Goal: Information Seeking & Learning: Learn about a topic

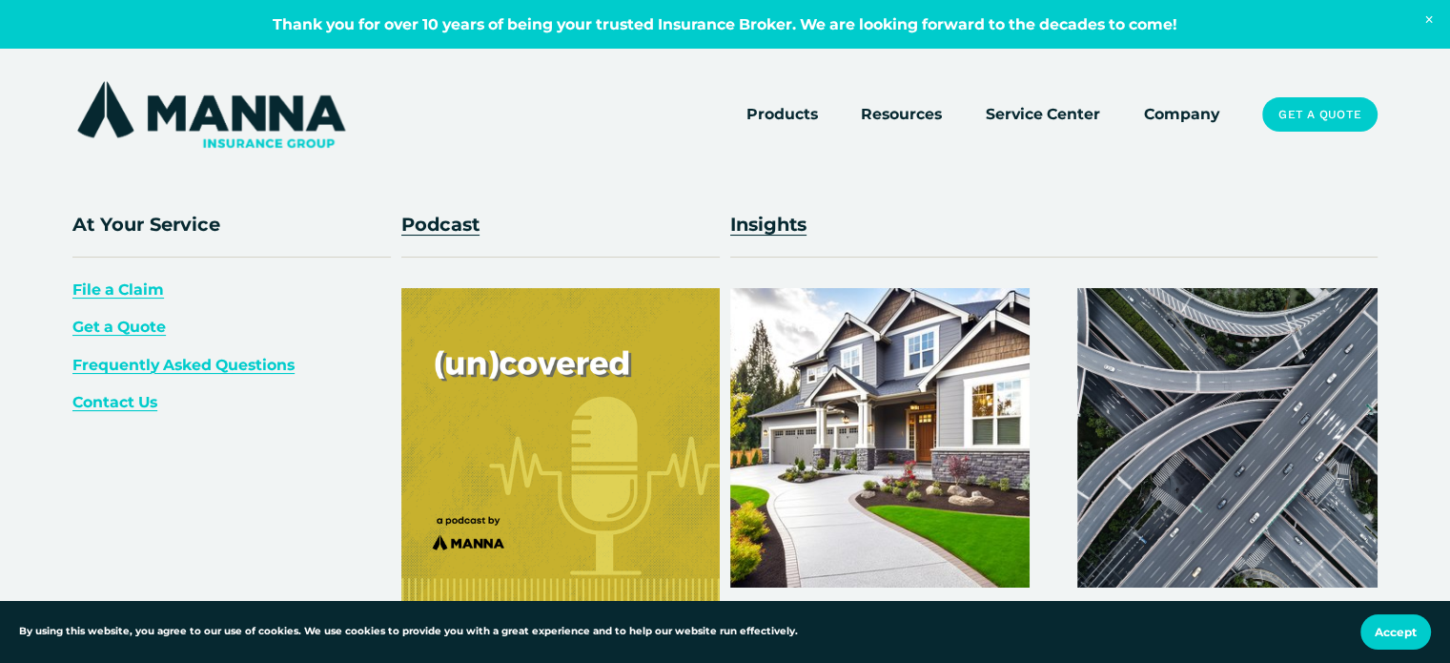
click at [893, 92] on div "At Your Service File a Claim Get a Quote Frequently Asked Questions Contact Us …" at bounding box center [725, 414] width 1450 height 828
click at [919, 121] on span "Resources" at bounding box center [901, 114] width 81 height 24
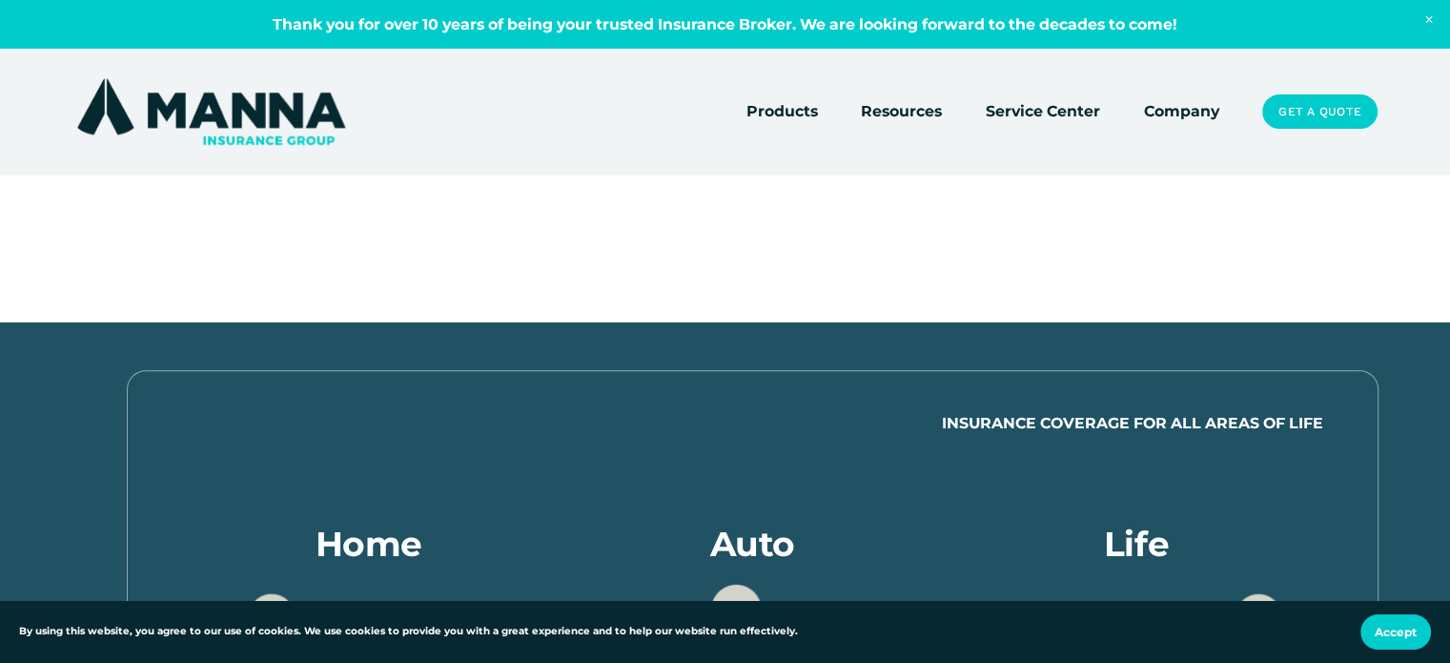
scroll to position [667, 0]
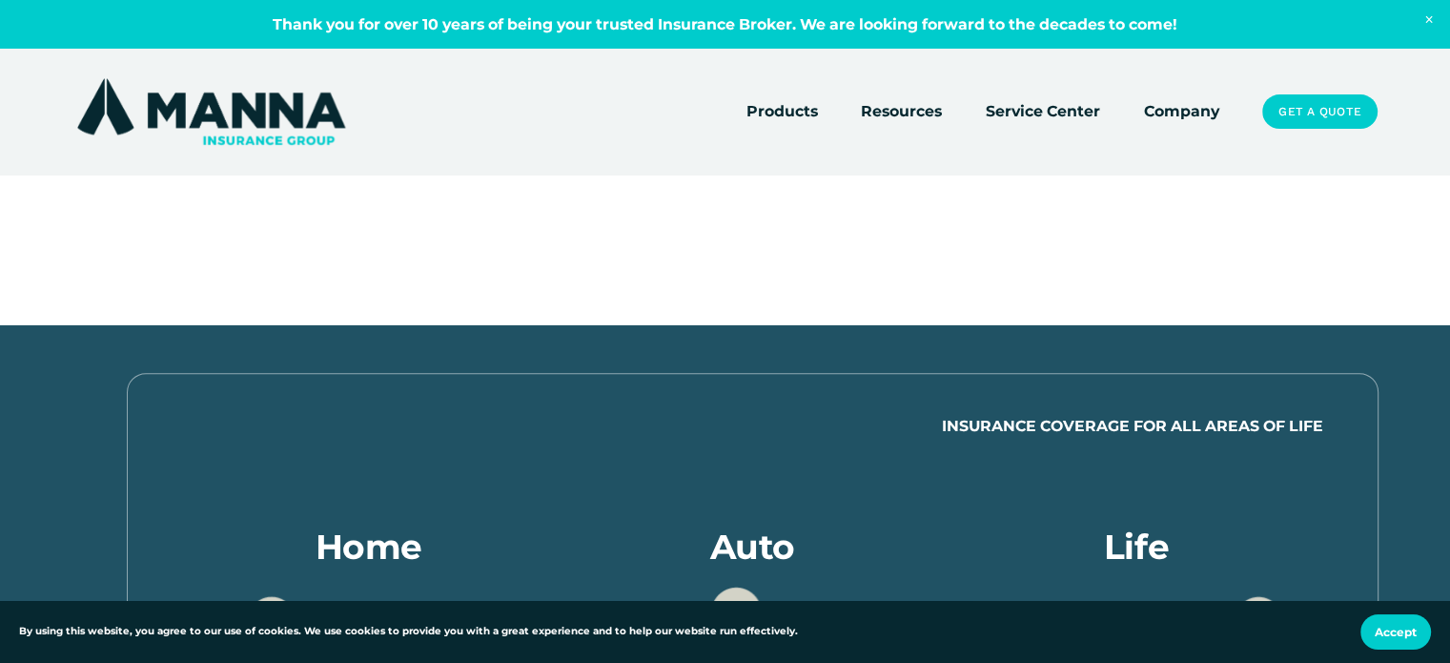
click at [1011, 101] on link "Service Center" at bounding box center [1043, 111] width 114 height 27
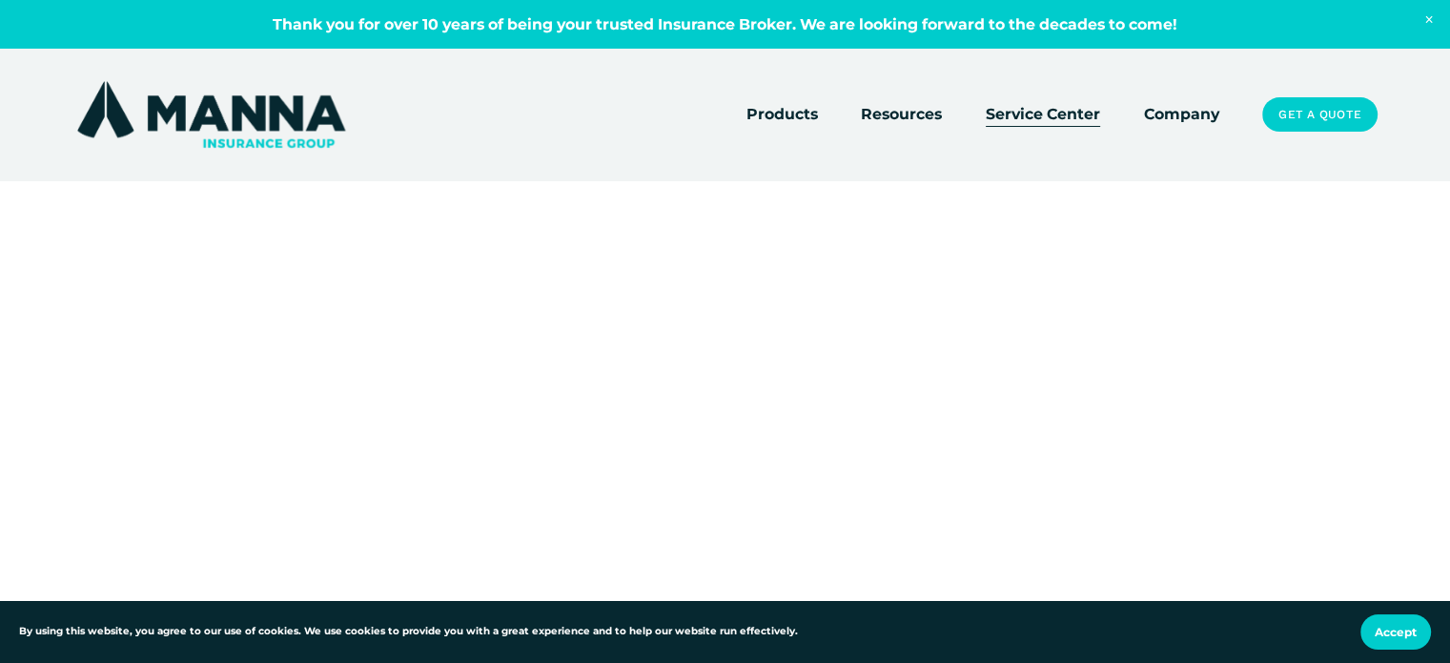
click at [1201, 113] on link "Company" at bounding box center [1181, 114] width 75 height 27
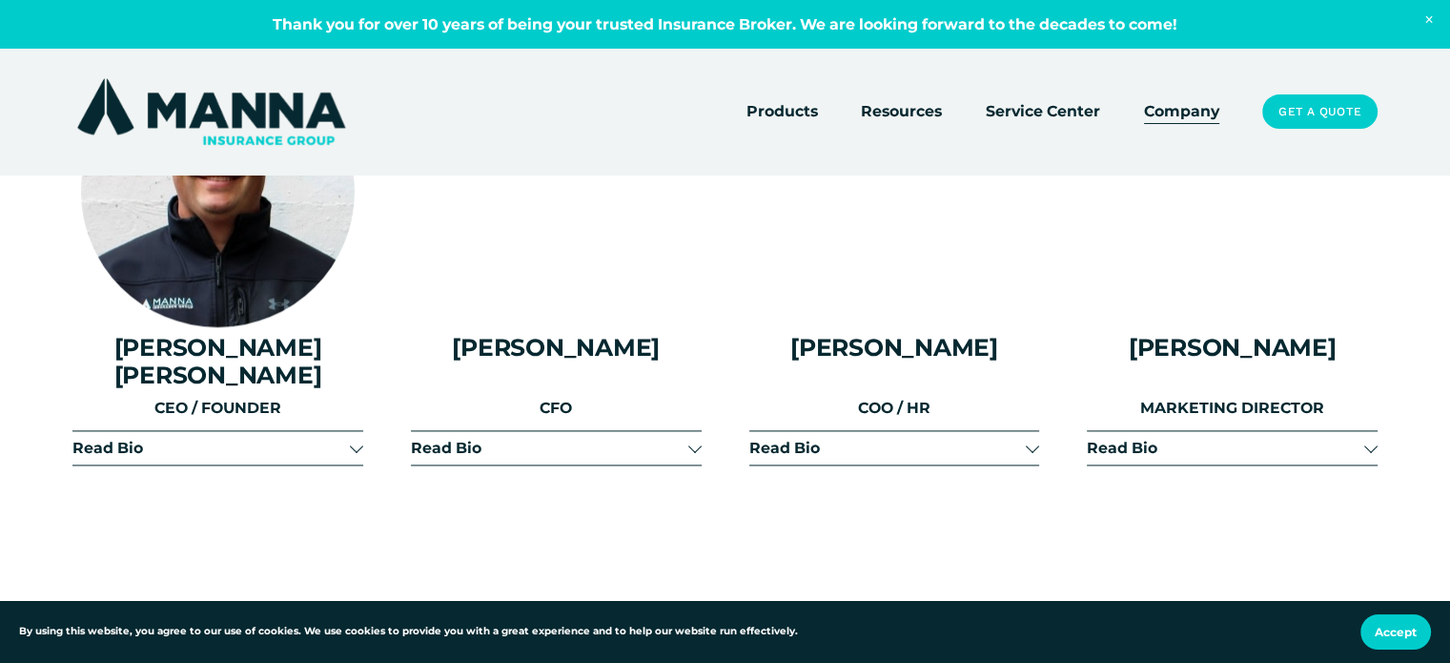
scroll to position [2383, 0]
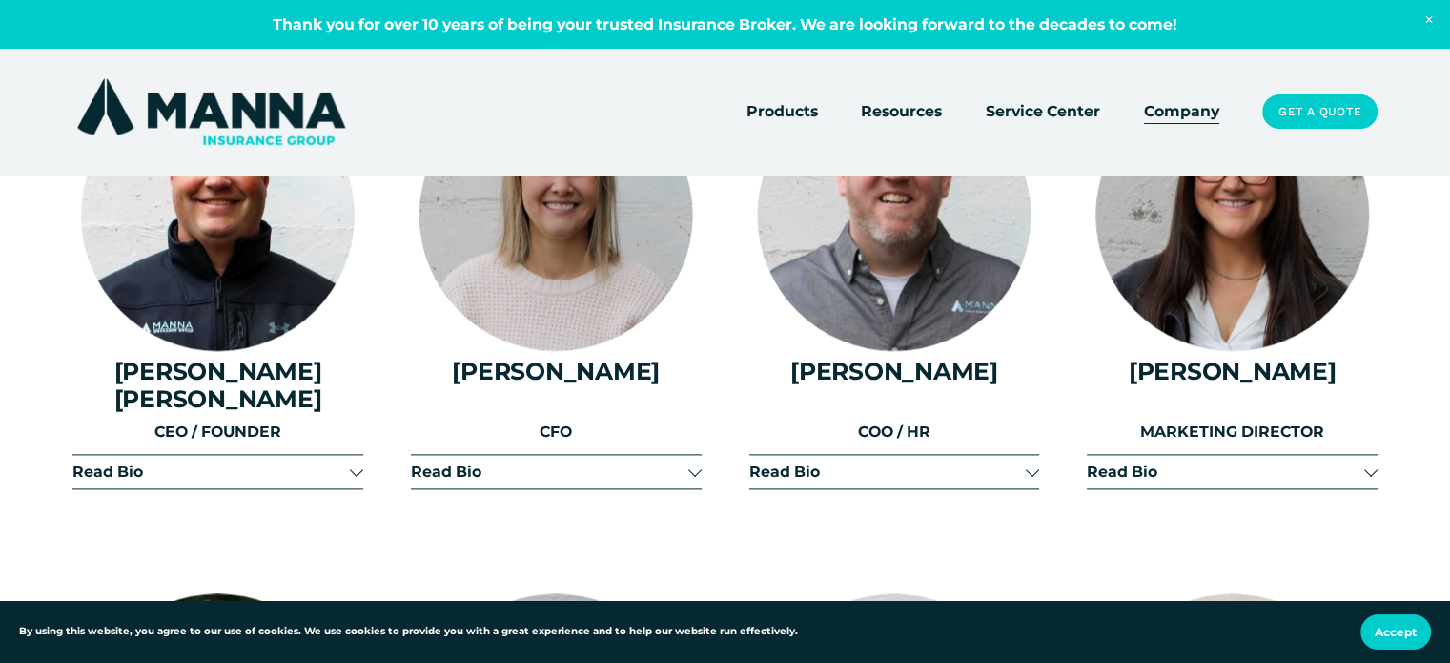
click at [847, 468] on span "Read Bio" at bounding box center [887, 471] width 277 height 18
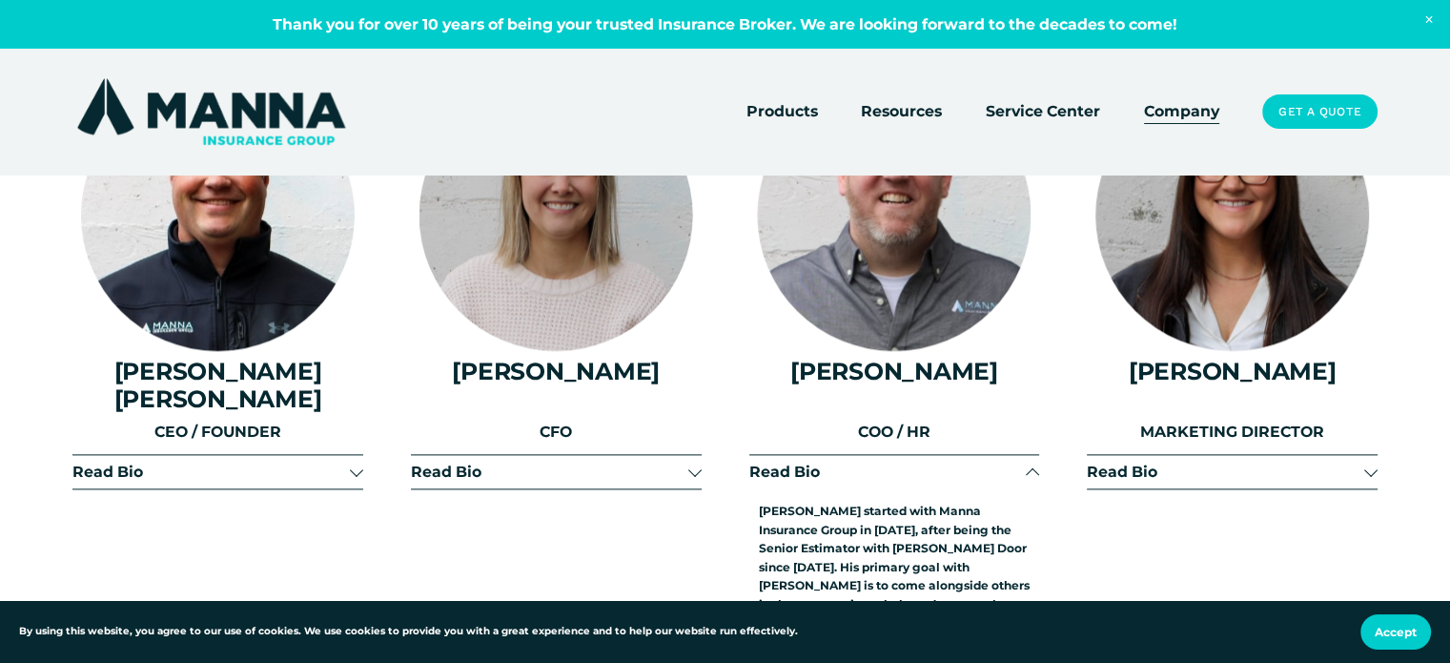
click at [847, 468] on span "Read Bio" at bounding box center [887, 471] width 277 height 18
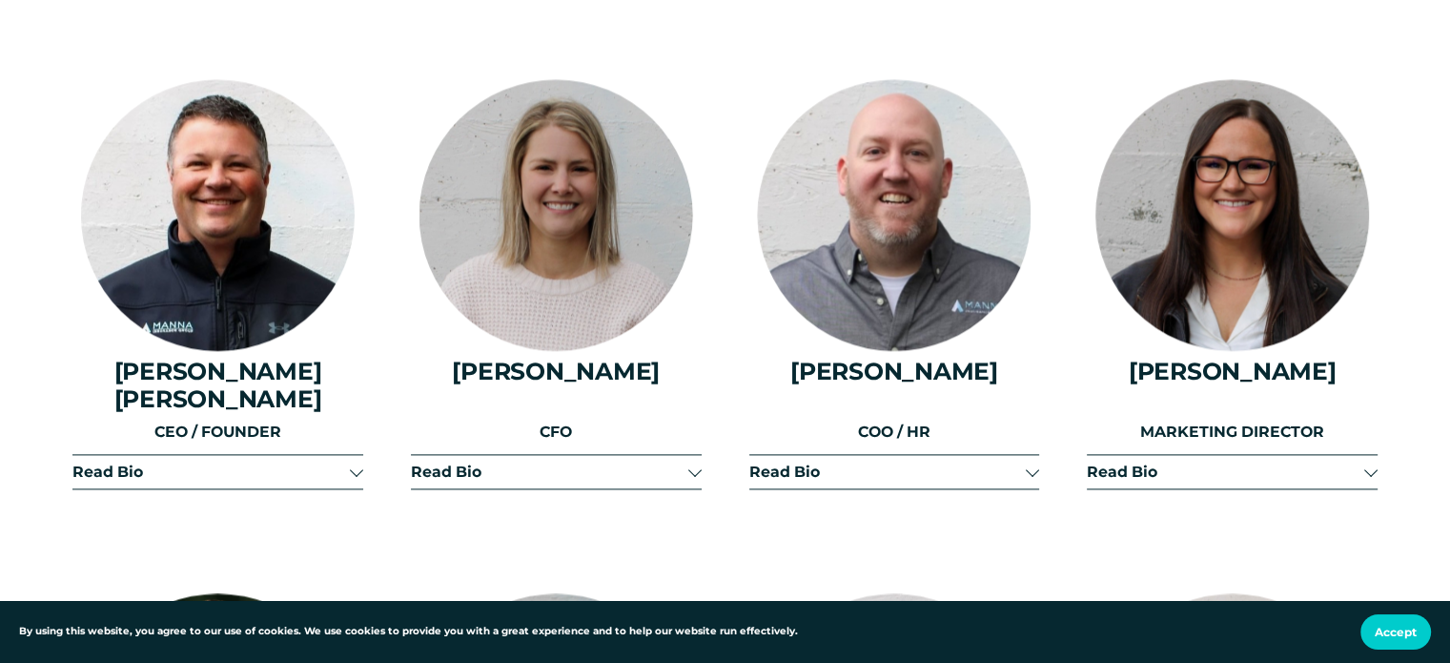
click at [905, 462] on span "Read Bio" at bounding box center [887, 471] width 277 height 18
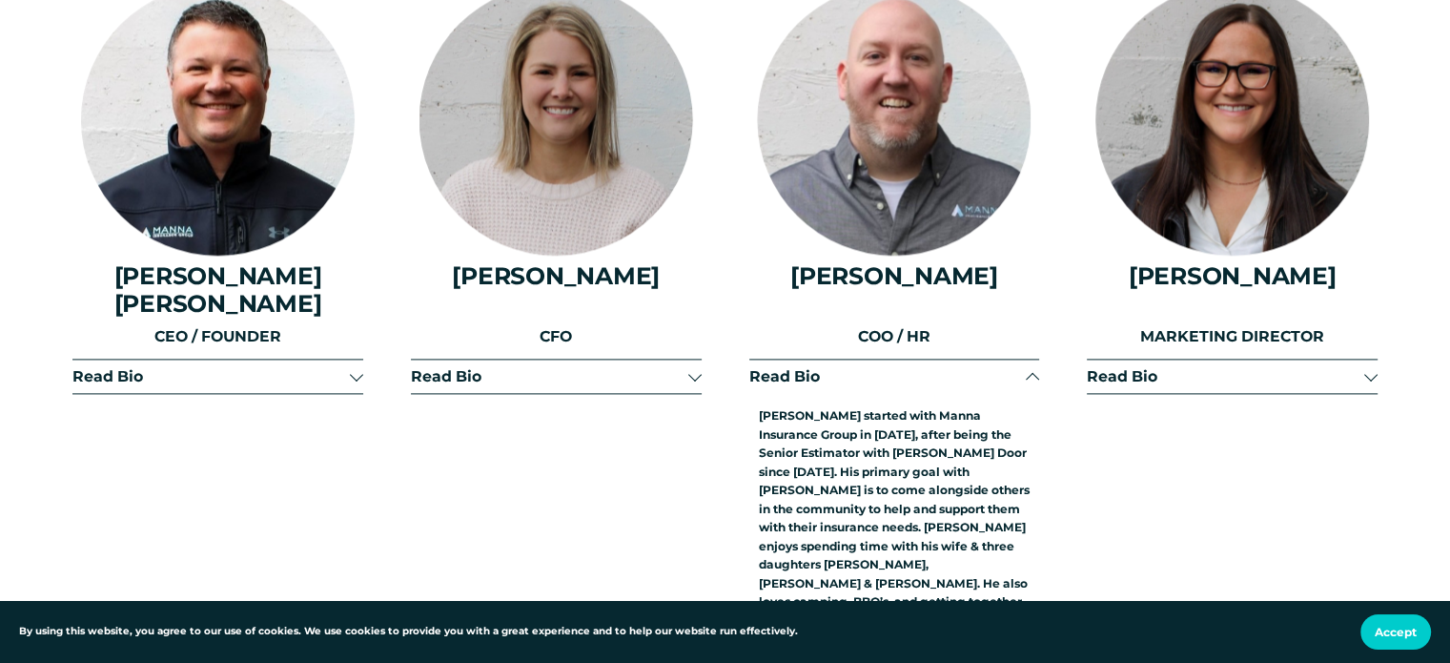
scroll to position [2574, 0]
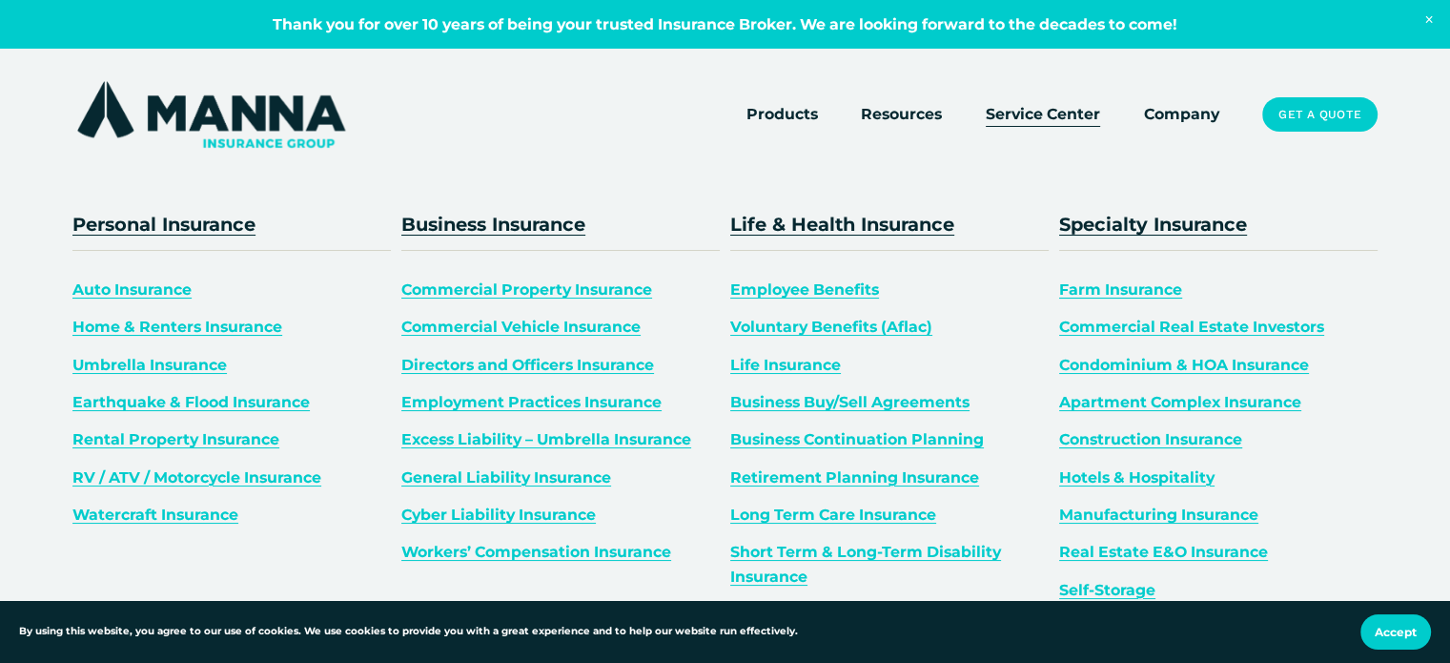
click at [804, 120] on span "Products" at bounding box center [782, 114] width 72 height 24
click at [157, 287] on span "Auto Insurance" at bounding box center [131, 289] width 119 height 18
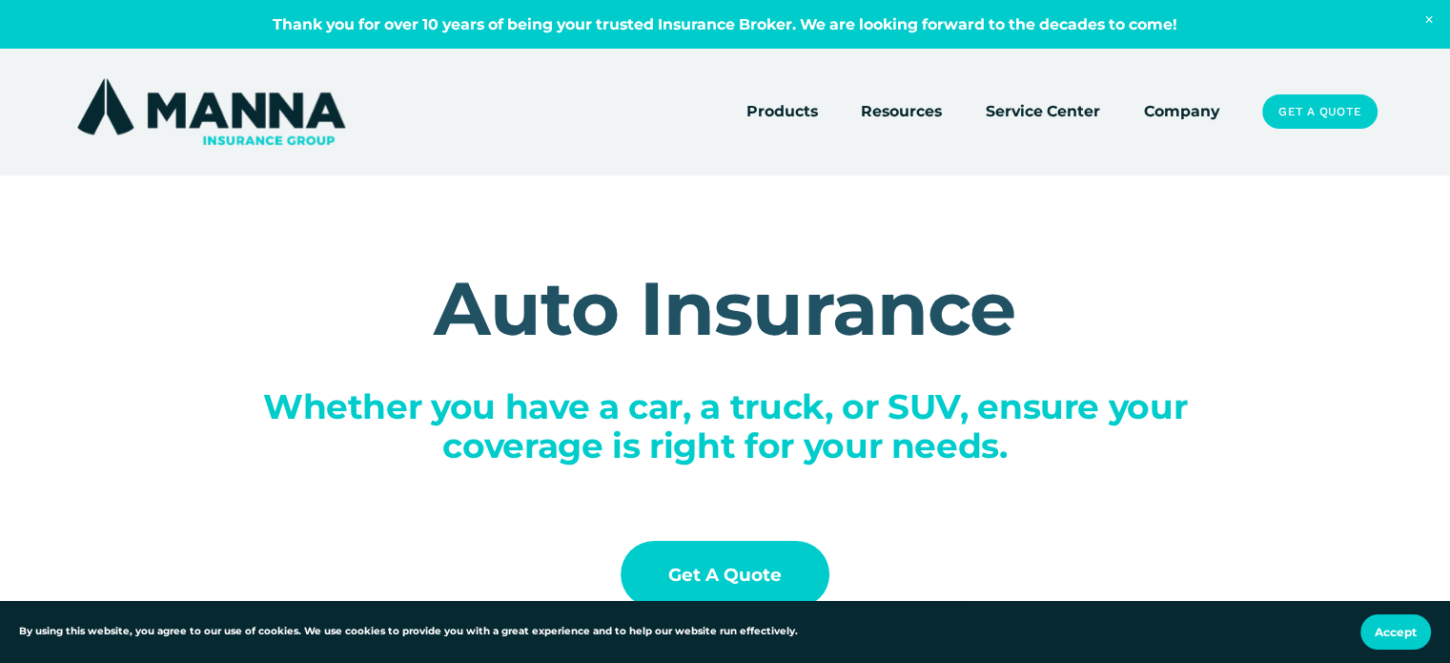
drag, startPoint x: 774, startPoint y: 195, endPoint x: 763, endPoint y: -57, distance: 252.9
